Goal: Information Seeking & Learning: Understand process/instructions

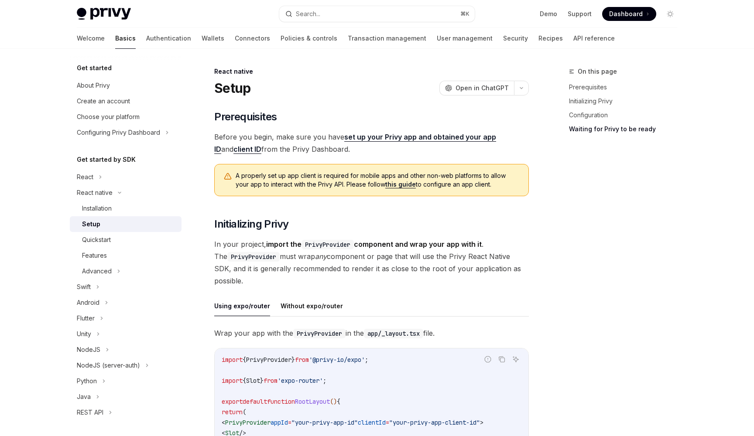
scroll to position [767, 0]
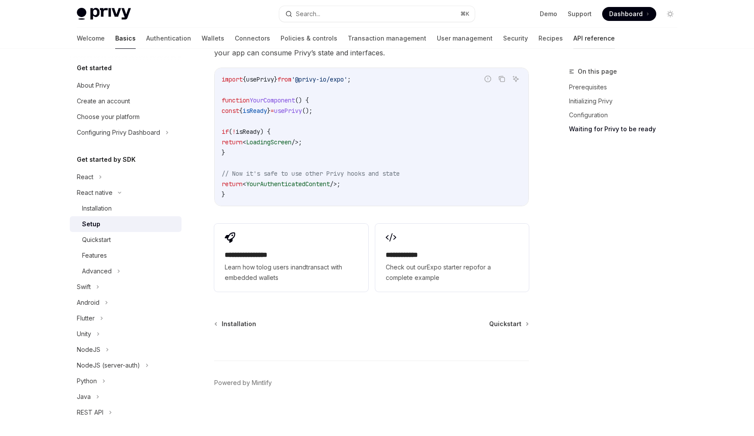
click at [573, 34] on link "API reference" at bounding box center [593, 38] width 41 height 21
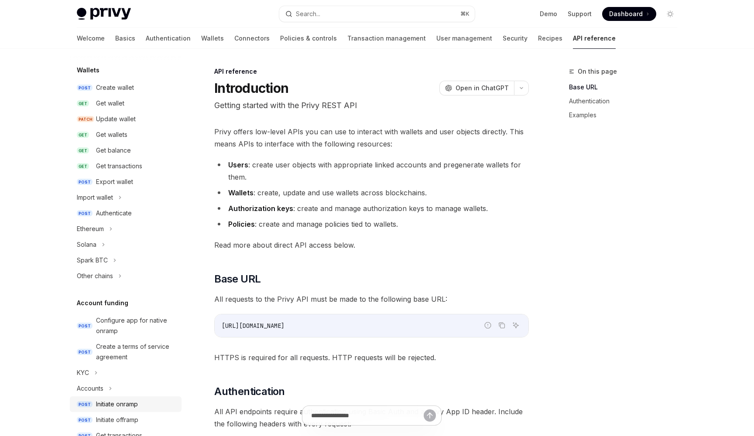
scroll to position [59, 0]
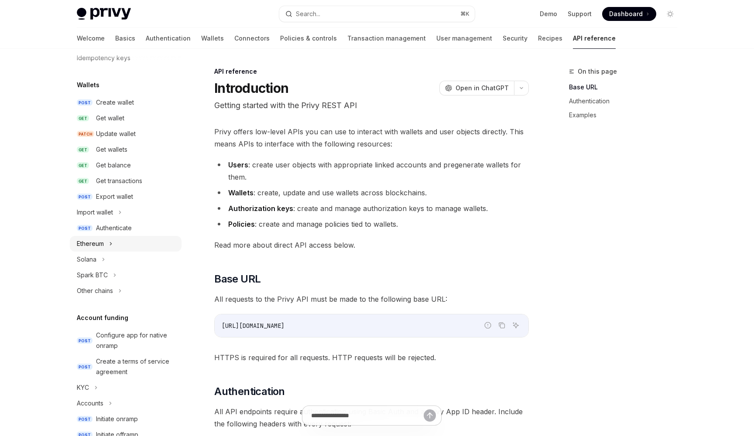
click at [110, 242] on icon at bounding box center [110, 244] width 3 height 10
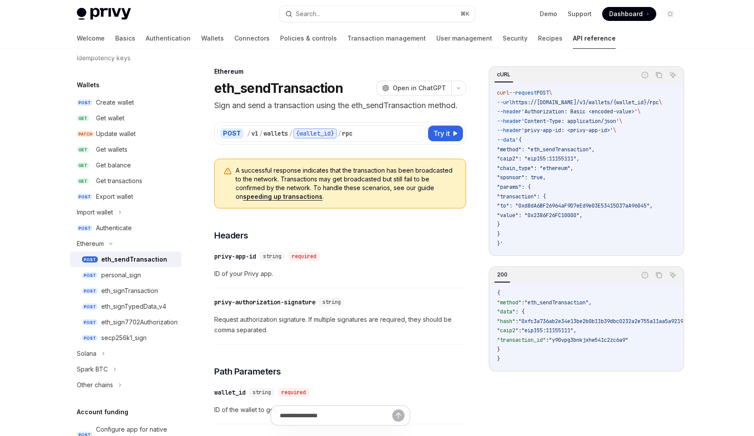
click at [126, 258] on div "eth_sendTransaction" at bounding box center [134, 259] width 66 height 10
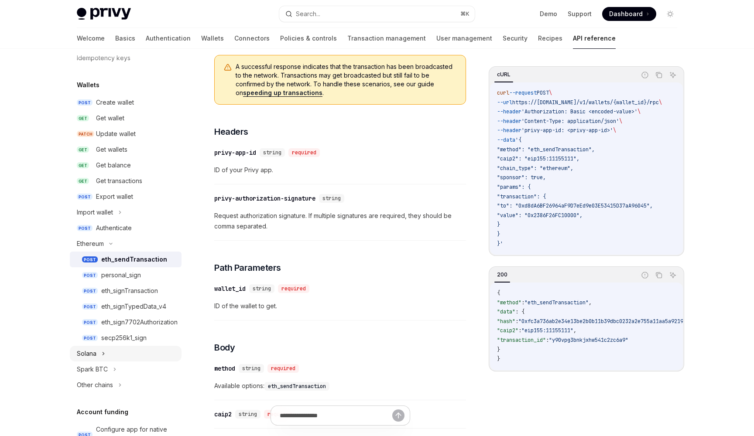
click at [97, 357] on div "Solana" at bounding box center [126, 354] width 112 height 16
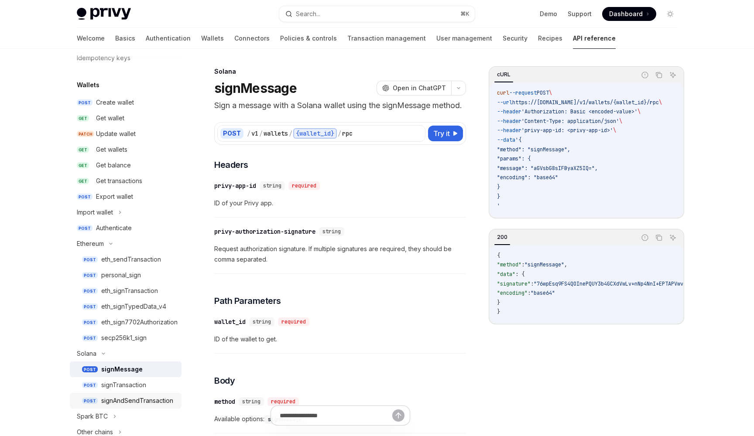
click at [116, 395] on link "POST signAndSendTransaction" at bounding box center [126, 401] width 112 height 16
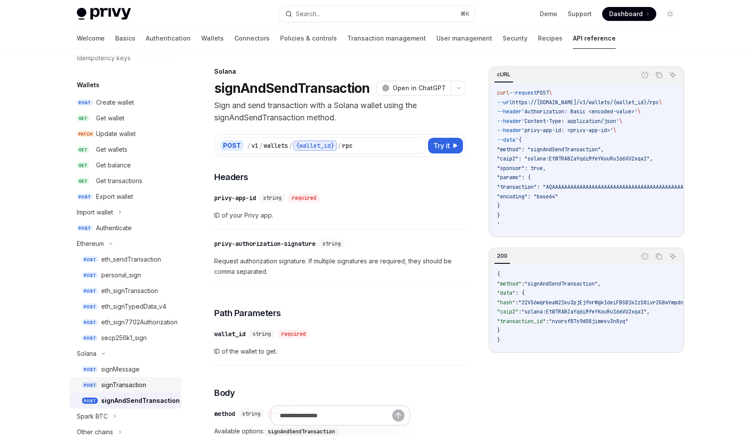
click at [136, 382] on div "signTransaction" at bounding box center [123, 385] width 45 height 10
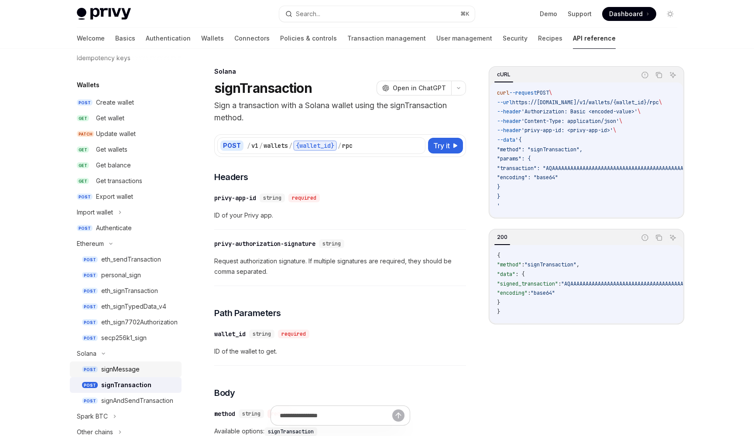
click at [136, 373] on div "signMessage" at bounding box center [120, 369] width 38 height 10
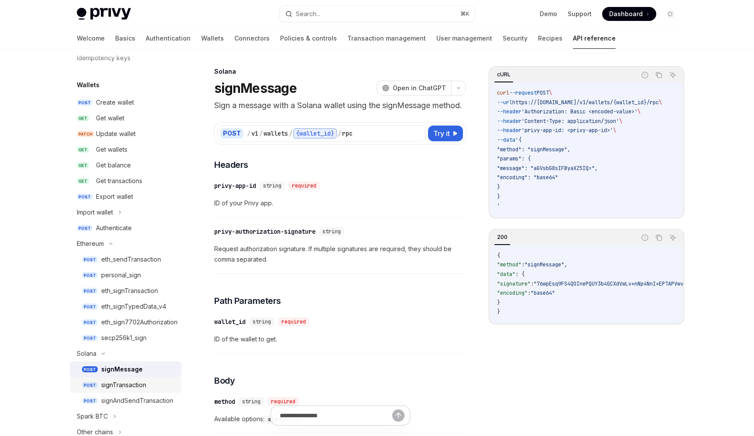
click at [130, 386] on div "signTransaction" at bounding box center [123, 385] width 45 height 10
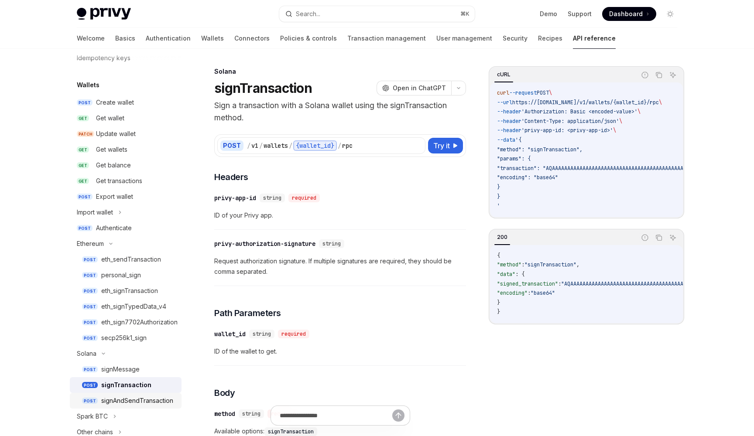
click at [125, 394] on link "POST signAndSendTransaction" at bounding box center [126, 401] width 112 height 16
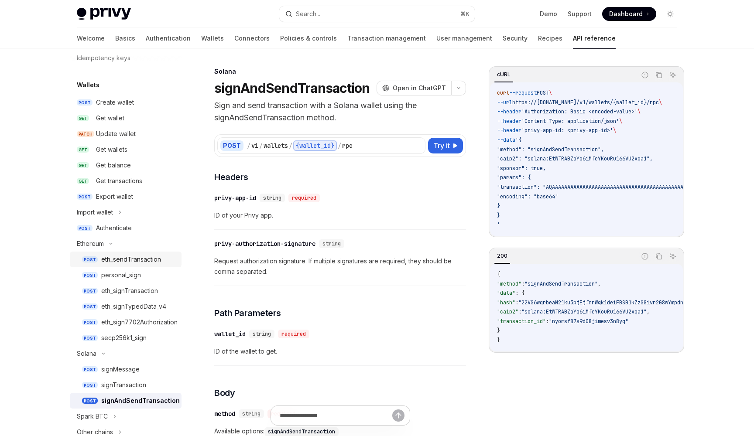
click at [150, 253] on link "POST eth_sendTransaction" at bounding box center [126, 260] width 112 height 16
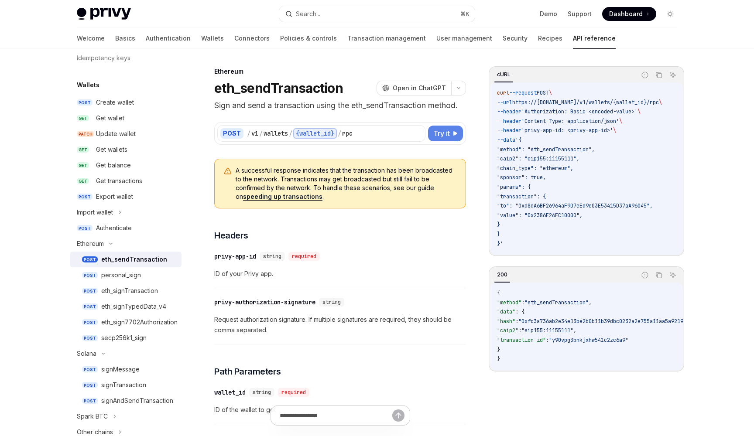
click at [448, 134] on span "Try it" at bounding box center [441, 133] width 17 height 10
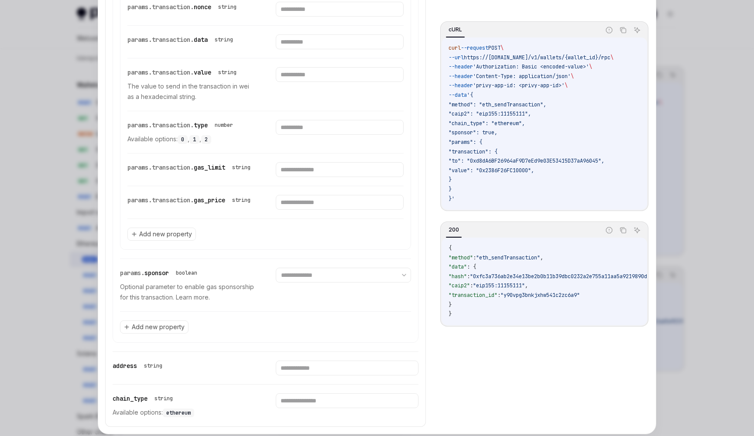
scroll to position [0, 0]
click at [177, 239] on span "Add new property" at bounding box center [165, 234] width 53 height 9
click at [183, 249] on input "text" at bounding box center [265, 233] width 276 height 30
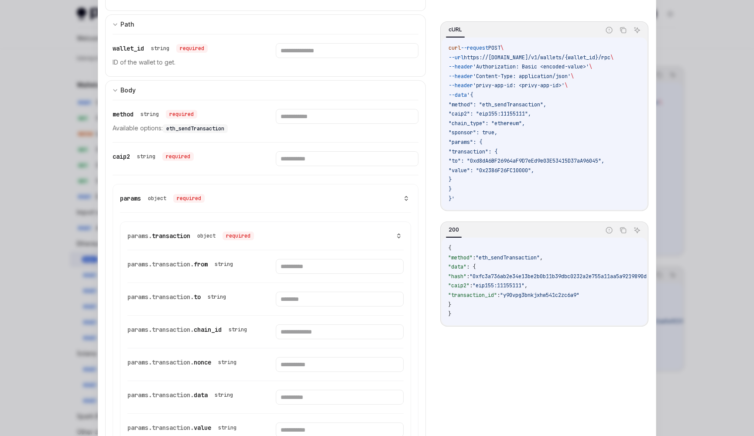
scroll to position [288, 0]
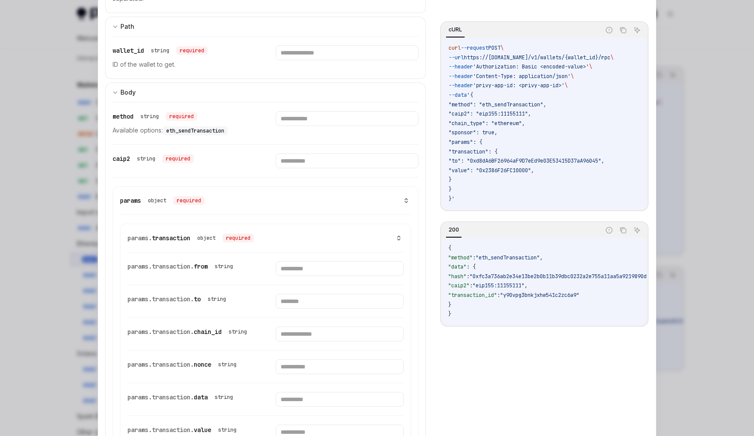
click at [399, 201] on div "params object required" at bounding box center [265, 200] width 291 height 10
click at [407, 198] on icon at bounding box center [406, 201] width 6 height 6
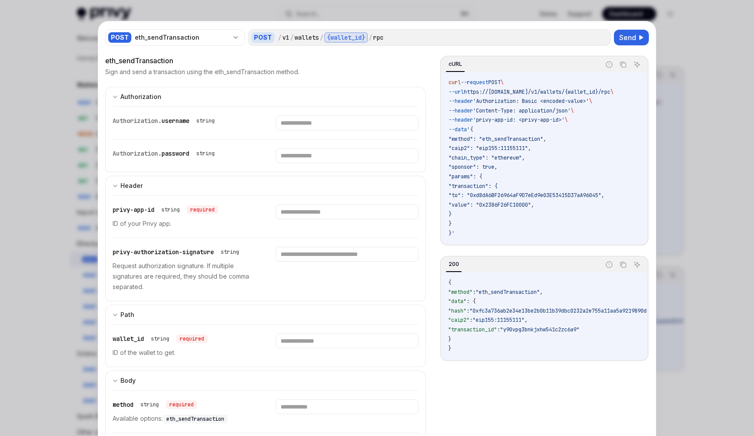
scroll to position [0, 0]
click at [750, 117] on div at bounding box center [377, 218] width 754 height 436
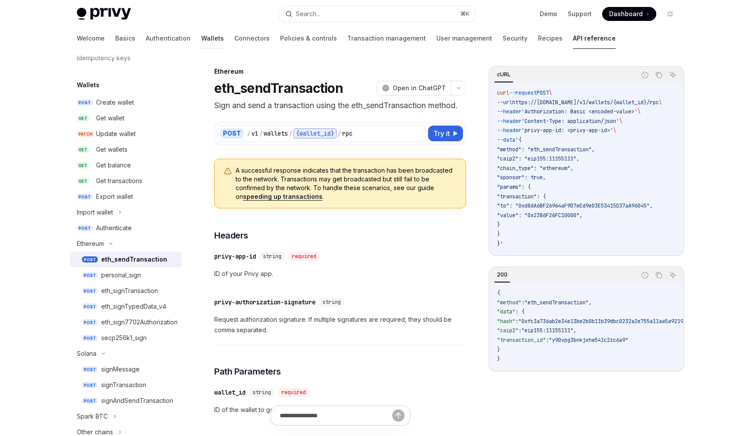
click at [201, 42] on link "Wallets" at bounding box center [212, 38] width 23 height 21
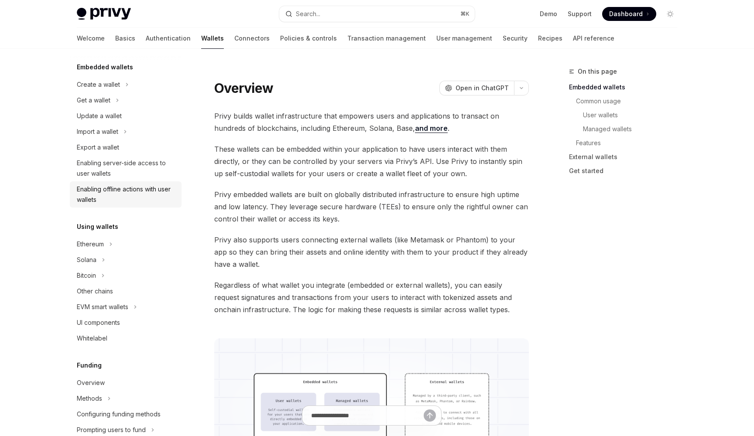
scroll to position [52, 0]
click at [109, 237] on div "Ethereum" at bounding box center [126, 243] width 112 height 16
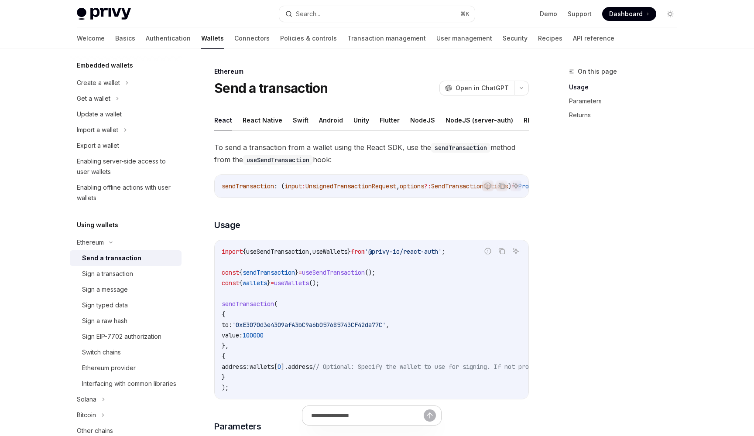
click at [116, 258] on div "Send a transaction" at bounding box center [111, 258] width 59 height 10
click at [267, 125] on button "React Native" at bounding box center [262, 120] width 40 height 20
type textarea "*"
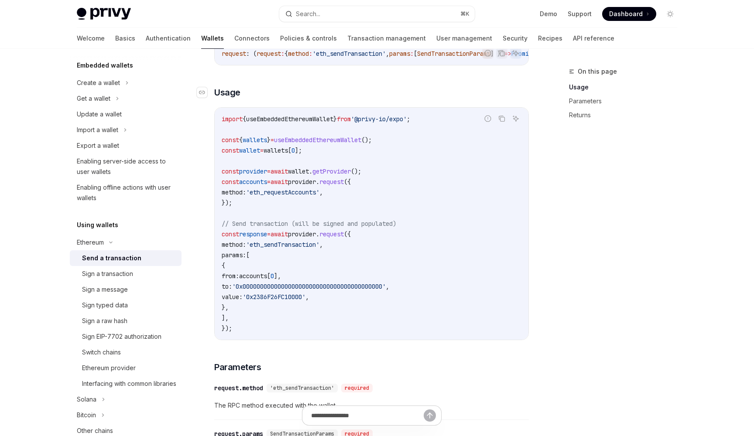
scroll to position [133, 0]
click at [282, 254] on code "import { useEmbeddedEthereumWallet } from '@privy-io/expo' ; const { wallets } …" at bounding box center [372, 223] width 300 height 220
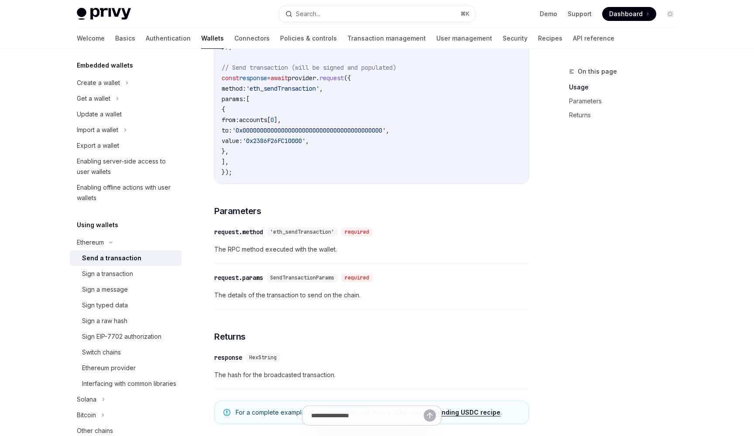
scroll to position [289, 0]
click at [281, 300] on span "The details of the transaction to send on the chain." at bounding box center [371, 295] width 314 height 10
click at [253, 282] on div "request.params" at bounding box center [238, 277] width 49 height 9
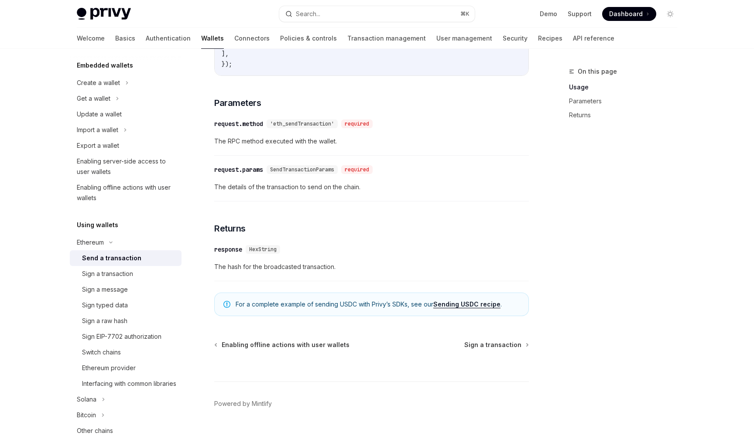
scroll to position [421, 0]
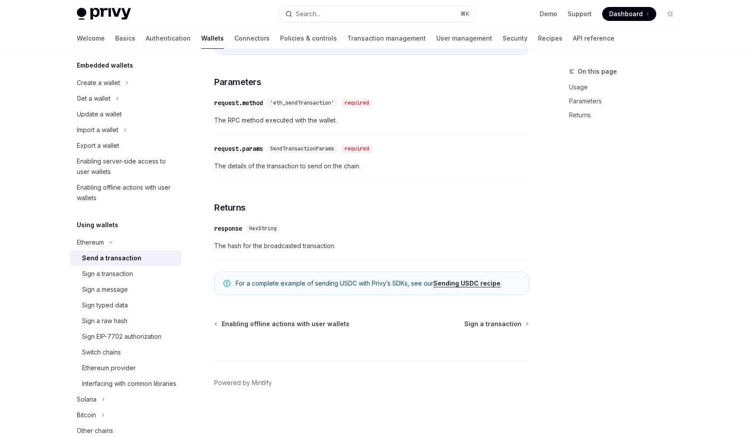
click at [242, 147] on div "request.params" at bounding box center [238, 148] width 49 height 9
click at [280, 149] on span "SendTransactionParams" at bounding box center [302, 148] width 64 height 7
click at [320, 9] on div "Search..." at bounding box center [308, 14] width 24 height 10
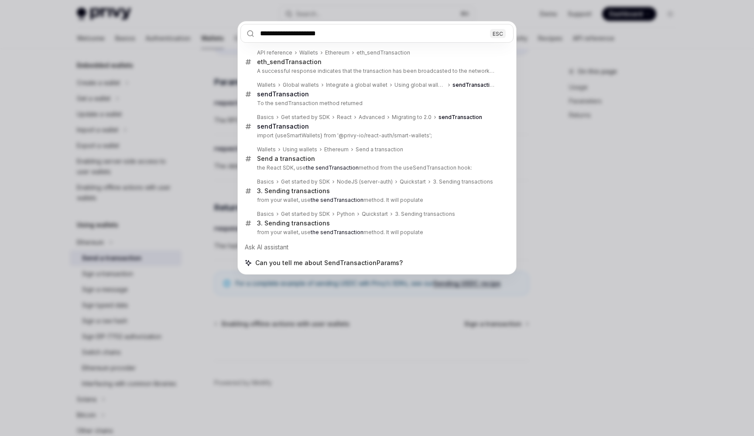
type input "**********"
click at [542, 179] on div "**********" at bounding box center [377, 218] width 754 height 436
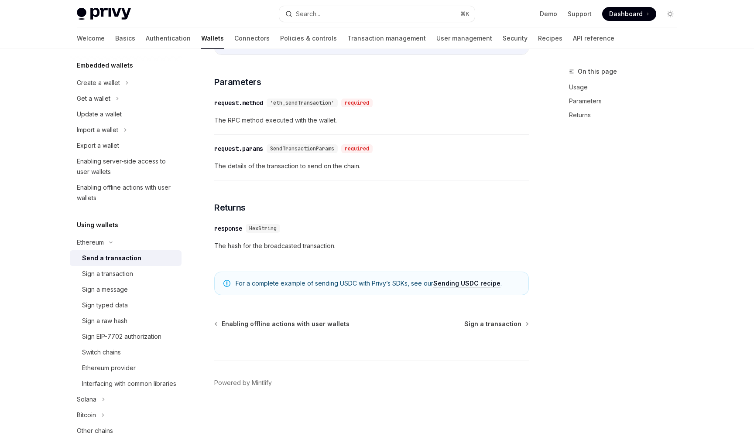
click at [542, 179] on div "On this page Usage Parameters Returns Ethereum Send a transaction OpenAI Open i…" at bounding box center [377, 33] width 614 height 805
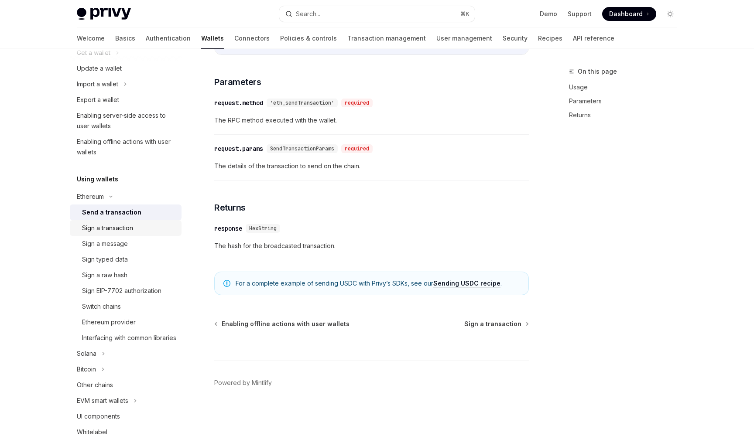
scroll to position [105, 0]
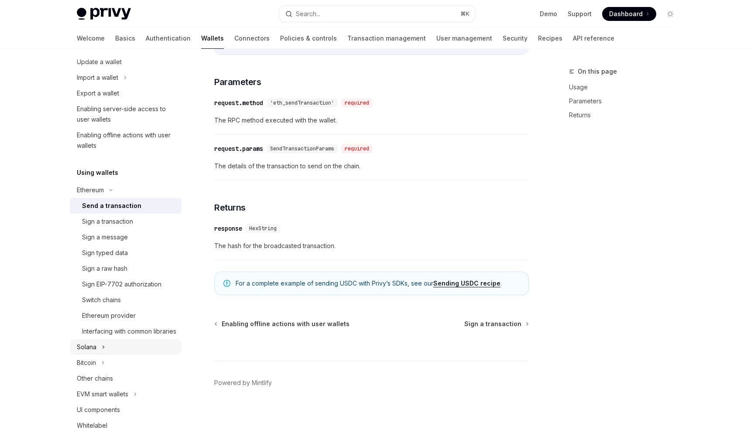
click at [88, 352] on div "Solana" at bounding box center [87, 347] width 20 height 10
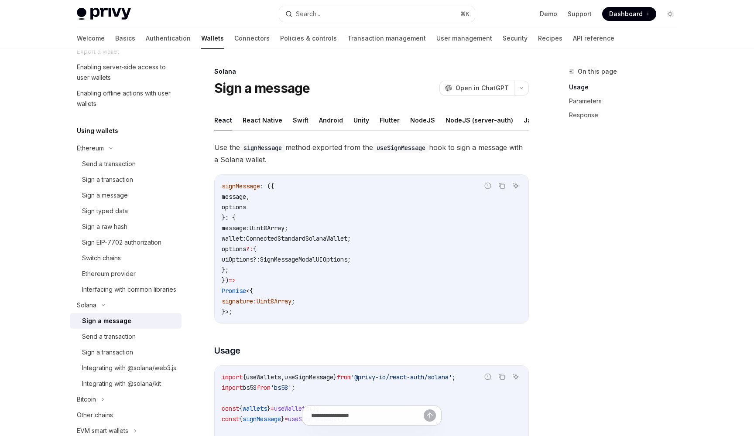
scroll to position [147, 0]
click at [106, 341] on div "Send a transaction" at bounding box center [109, 336] width 54 height 10
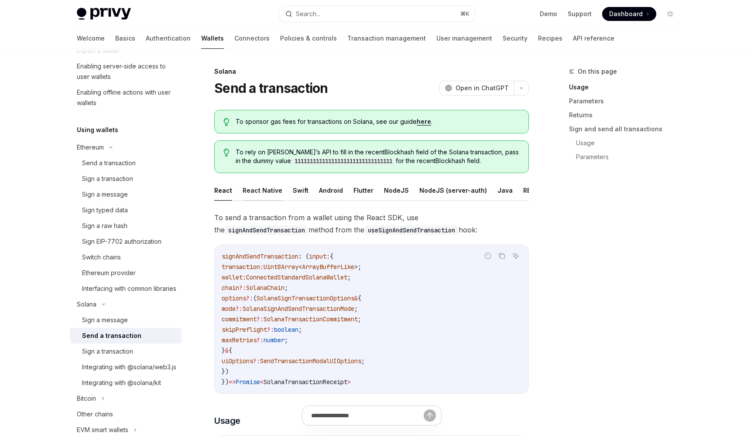
click at [264, 190] on button "React Native" at bounding box center [262, 190] width 40 height 20
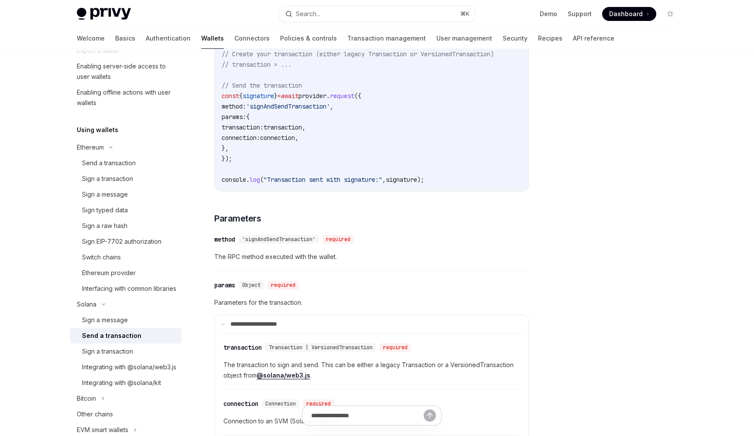
scroll to position [446, 0]
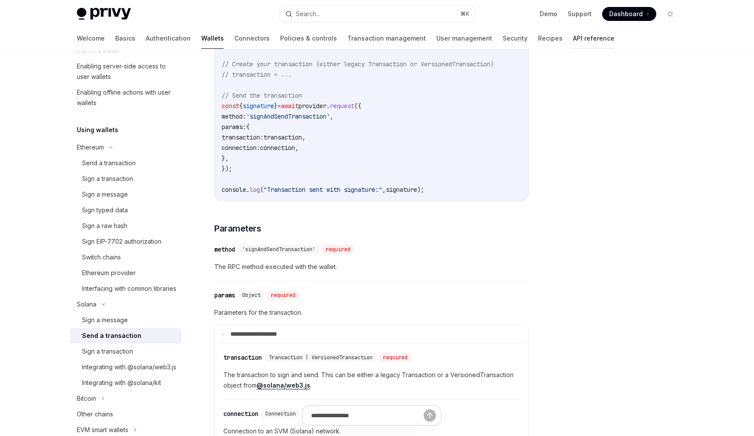
click at [573, 39] on link "API reference" at bounding box center [593, 38] width 41 height 21
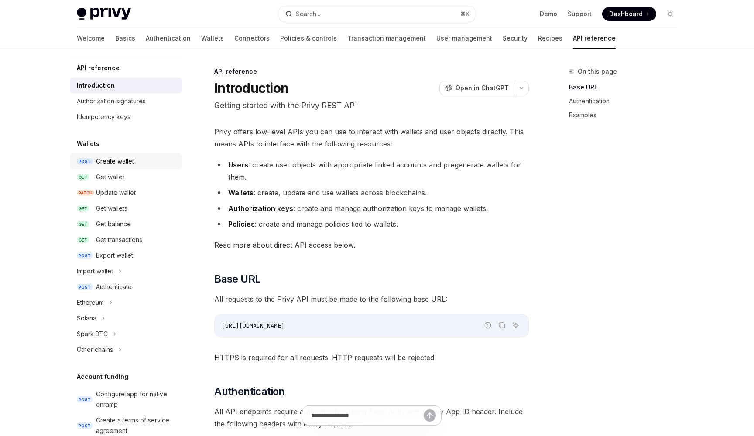
click at [141, 163] on div "Create wallet" at bounding box center [136, 161] width 80 height 10
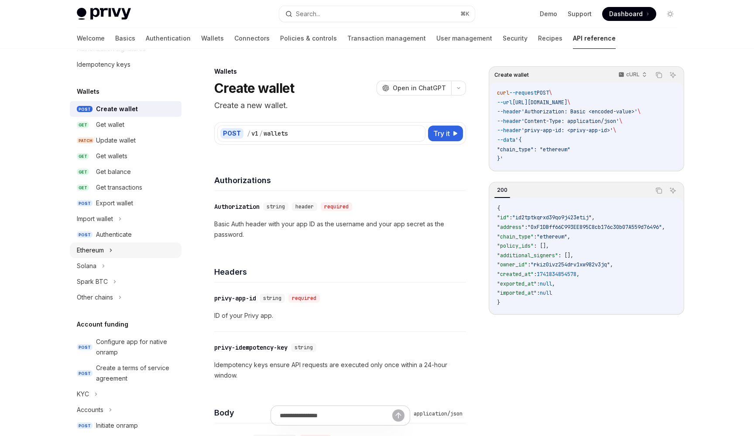
scroll to position [53, 0]
click at [127, 256] on div "Ethereum" at bounding box center [126, 250] width 112 height 16
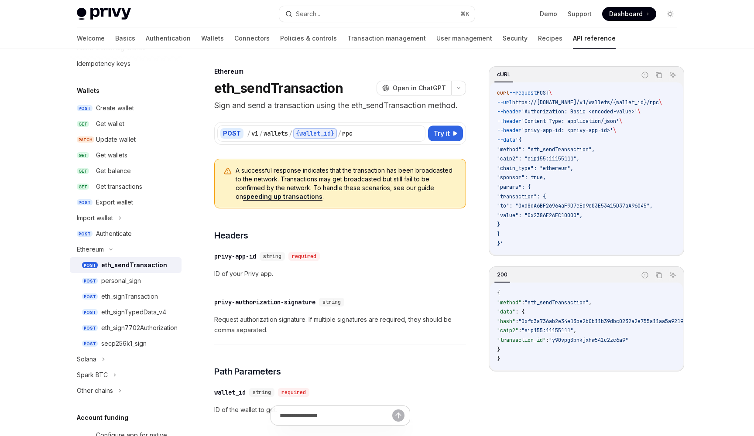
click at [127, 266] on div "eth_sendTransaction" at bounding box center [134, 265] width 66 height 10
click at [107, 358] on div "Solana" at bounding box center [126, 360] width 112 height 16
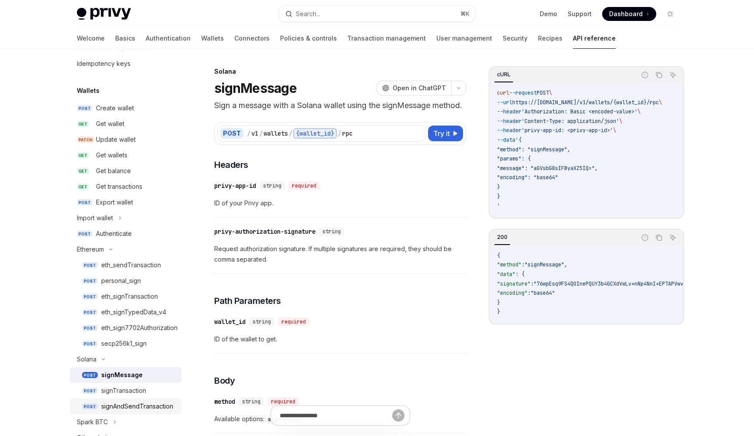
click at [116, 403] on div "signAndSendTransaction" at bounding box center [137, 406] width 72 height 10
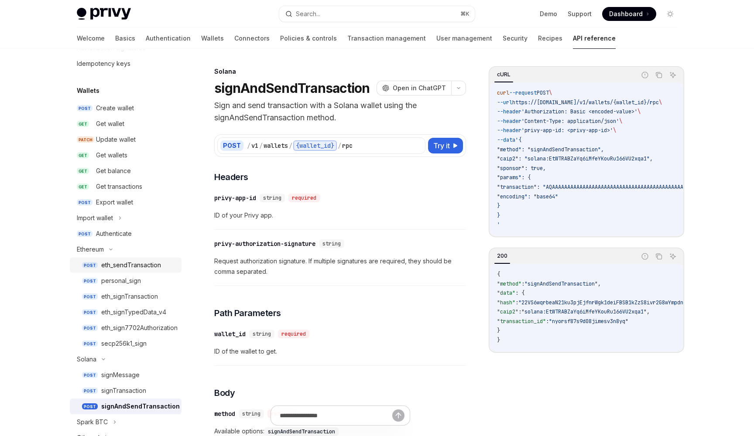
click at [147, 273] on link "POST eth_sendTransaction" at bounding box center [126, 265] width 112 height 16
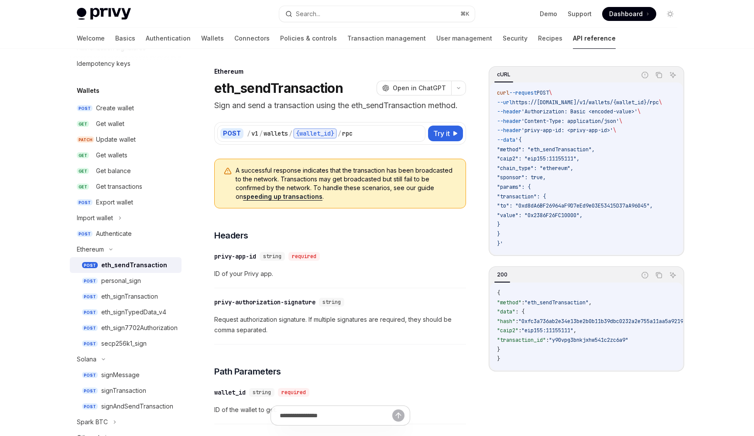
type textarea "*"
